Goal: Task Accomplishment & Management: Use online tool/utility

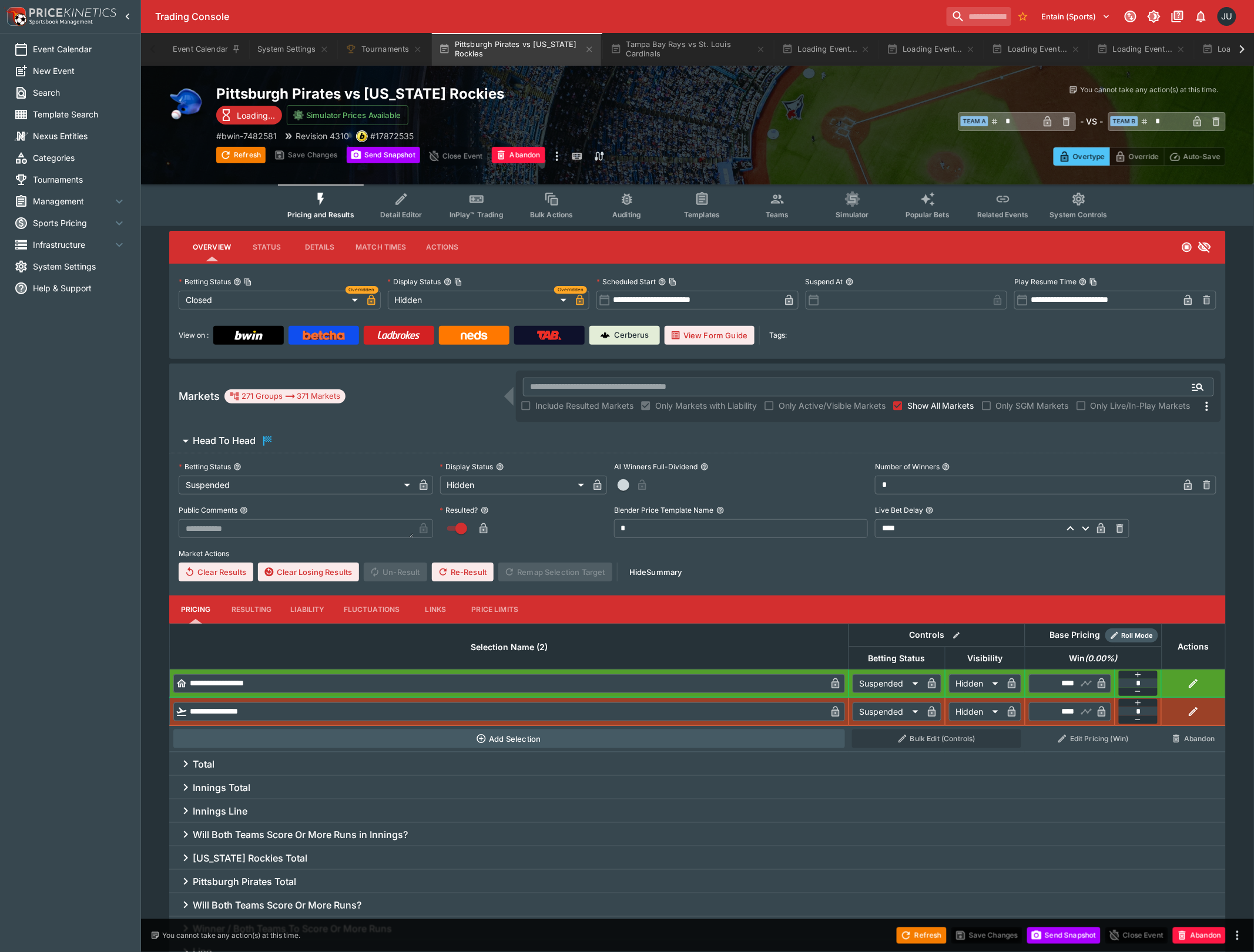
type input "**********"
type input "******"
type input "**********"
